Goal: Download file/media

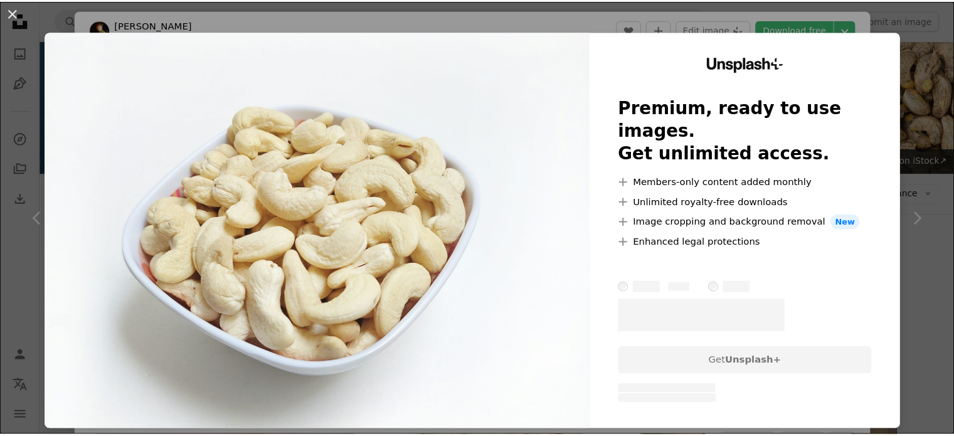
scroll to position [1631, 0]
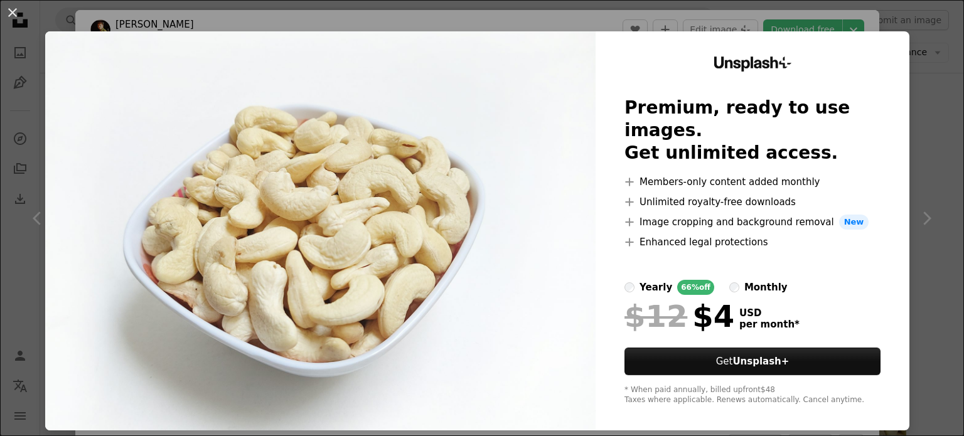
click at [852, 19] on div "An X shape Unsplash+ Premium, ready to use images. Get unlimited access. A plus…" at bounding box center [482, 218] width 964 height 436
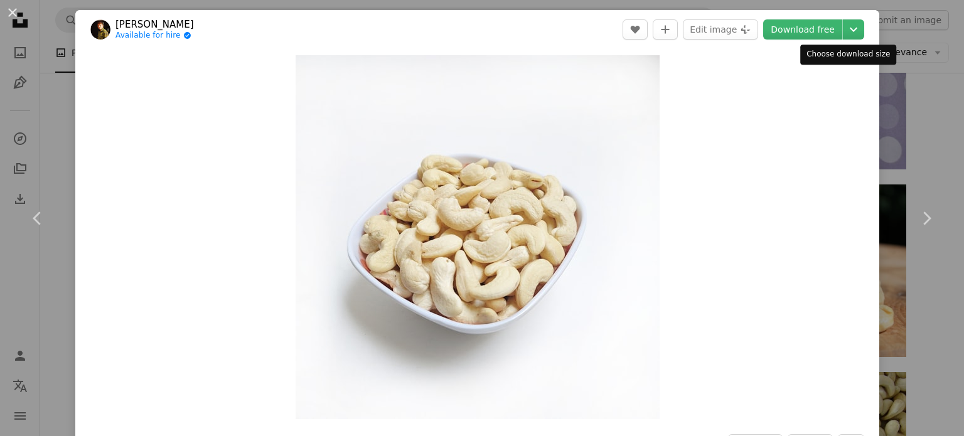
click at [800, 48] on div "Choose download size" at bounding box center [848, 55] width 96 height 20
click at [792, 37] on link "Download free" at bounding box center [802, 29] width 79 height 20
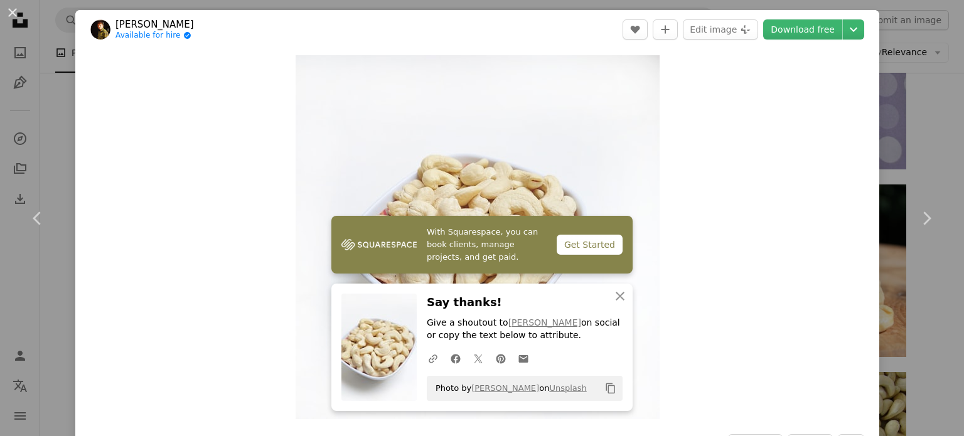
click at [558, 6] on div "An X shape Chevron left Chevron right With Squarespace, you can book clients, m…" at bounding box center [482, 218] width 964 height 436
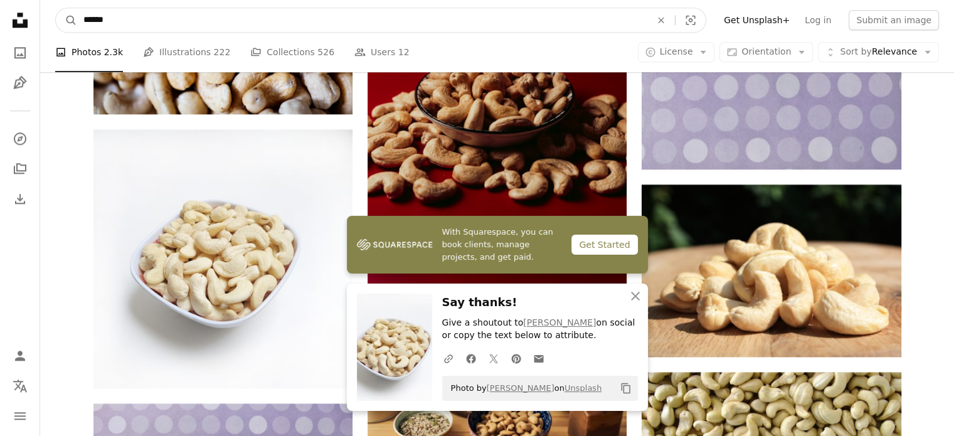
drag, startPoint x: 483, startPoint y: 20, endPoint x: 0, endPoint y: 87, distance: 487.2
type input "*********"
click button "A magnifying glass" at bounding box center [66, 20] width 21 height 24
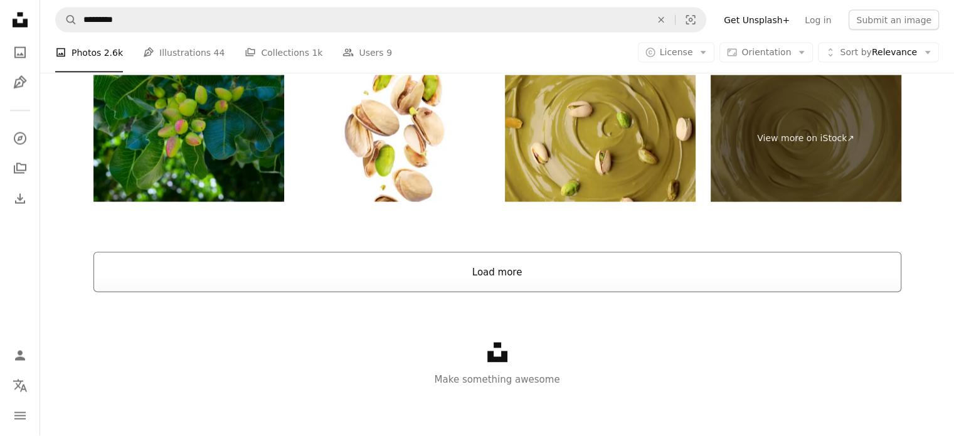
click at [501, 262] on button "Load more" at bounding box center [497, 272] width 808 height 40
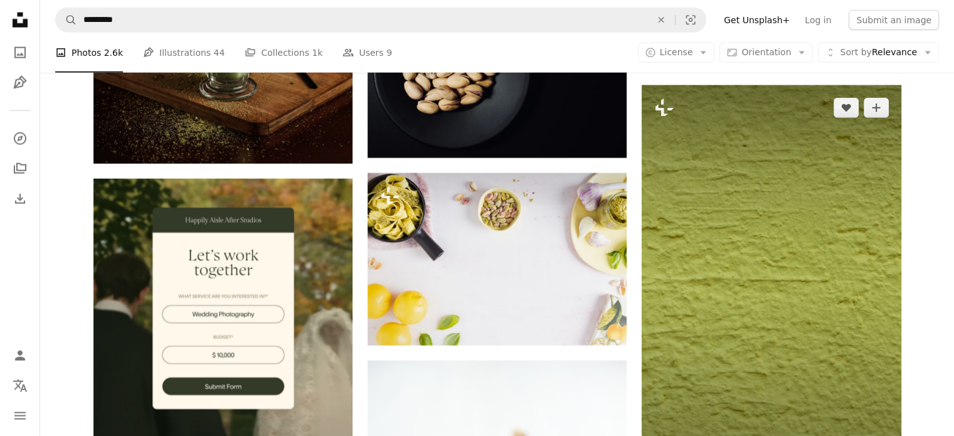
scroll to position [3208, 0]
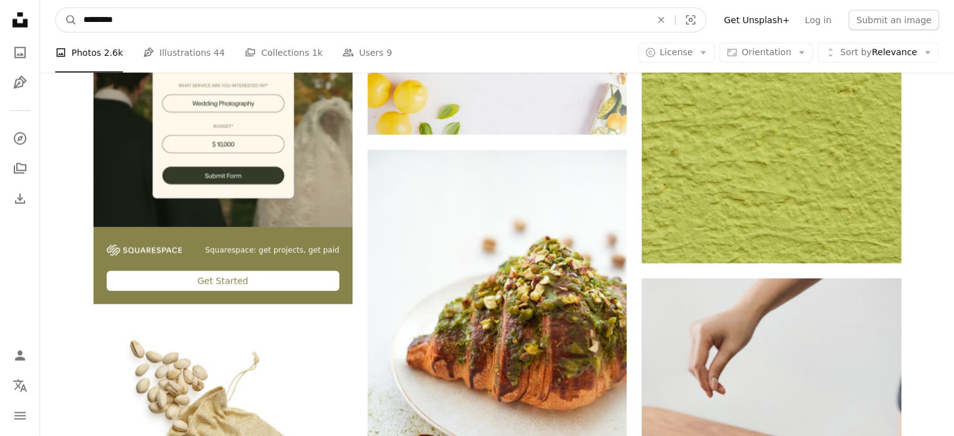
click at [164, 23] on input "*********" at bounding box center [362, 20] width 570 height 24
type input "**********"
click button "A magnifying glass" at bounding box center [66, 20] width 21 height 24
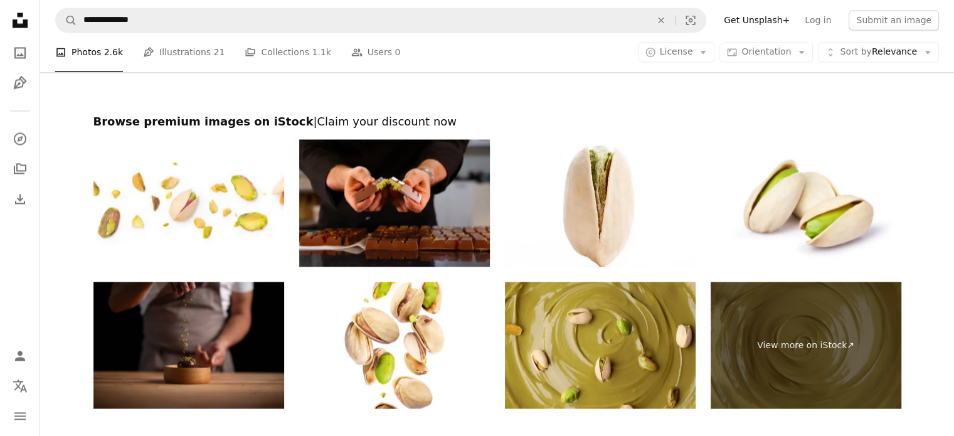
scroll to position [2341, 0]
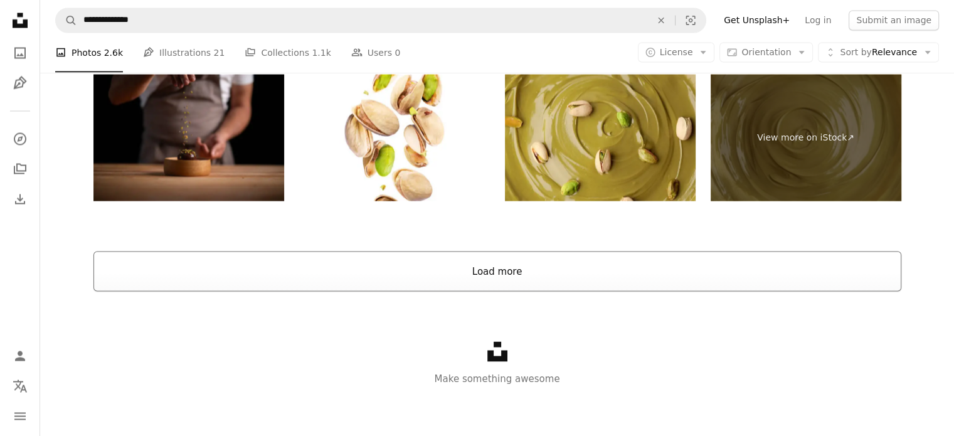
click at [592, 265] on button "Load more" at bounding box center [497, 271] width 808 height 40
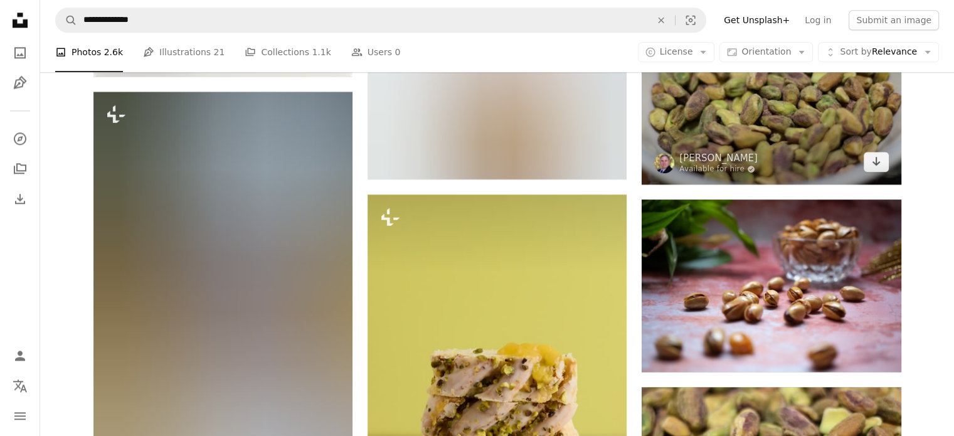
scroll to position [6349, 0]
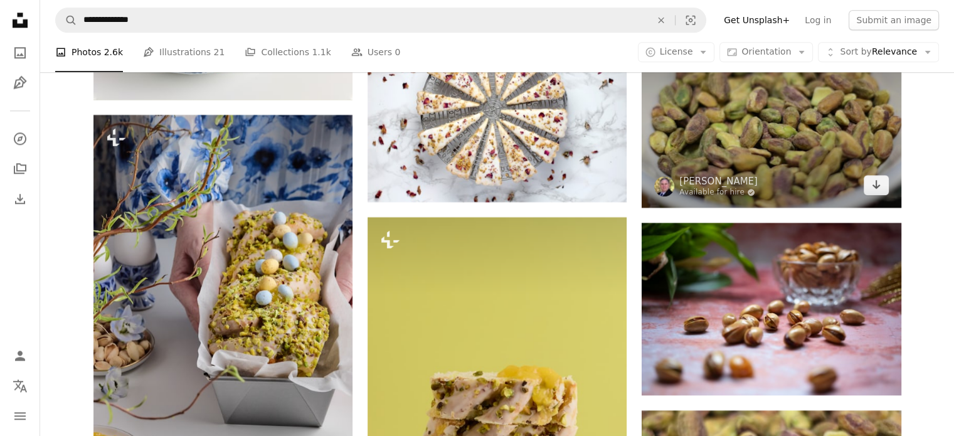
click at [656, 184] on img at bounding box center [664, 186] width 20 height 20
